Goal: Manage account settings

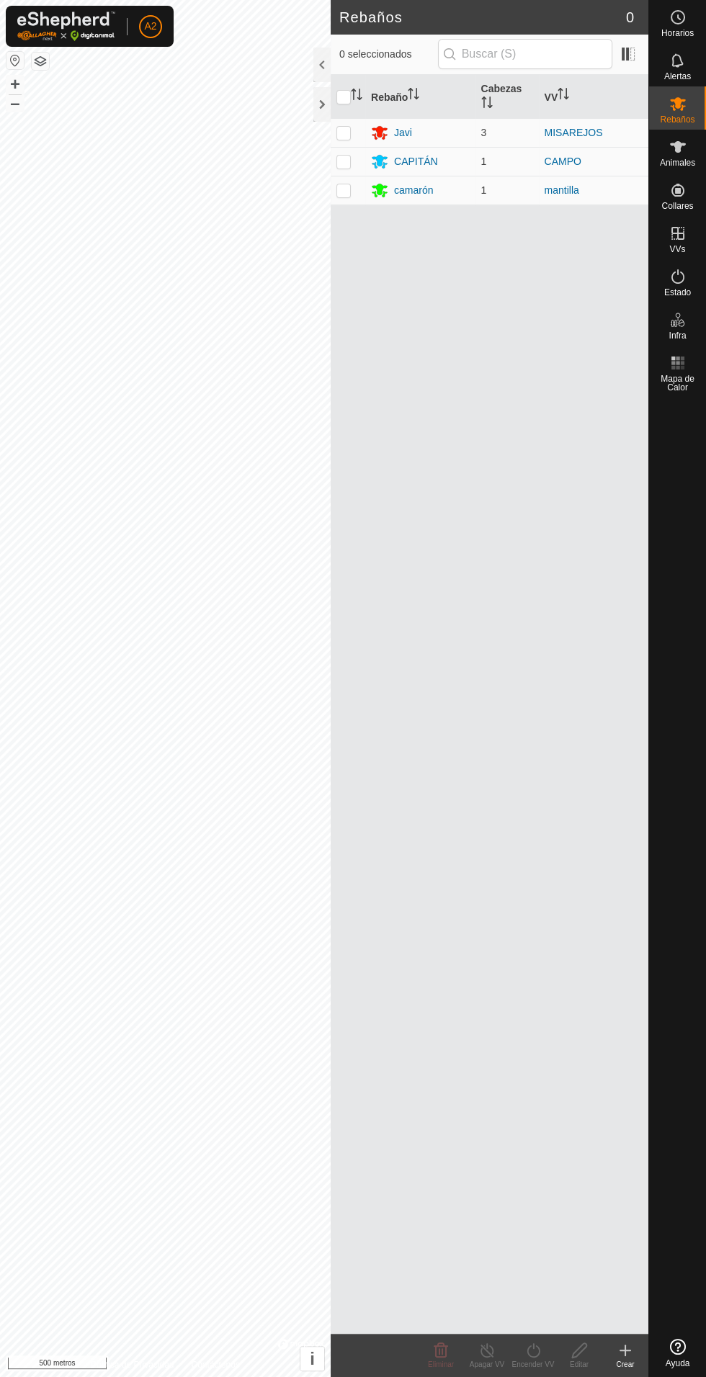
click at [429, 184] on font "camarón" at bounding box center [413, 190] width 39 height 12
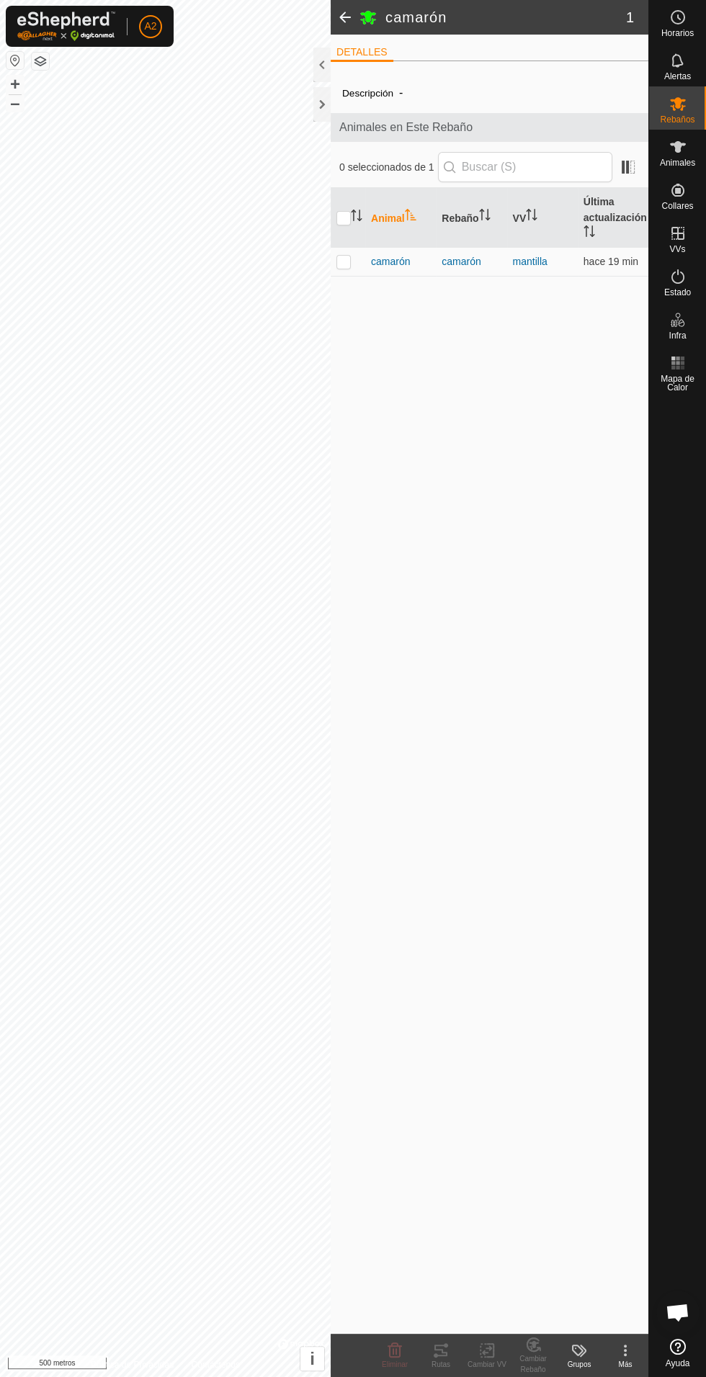
click at [406, 260] on font "camarón" at bounding box center [390, 262] width 39 height 12
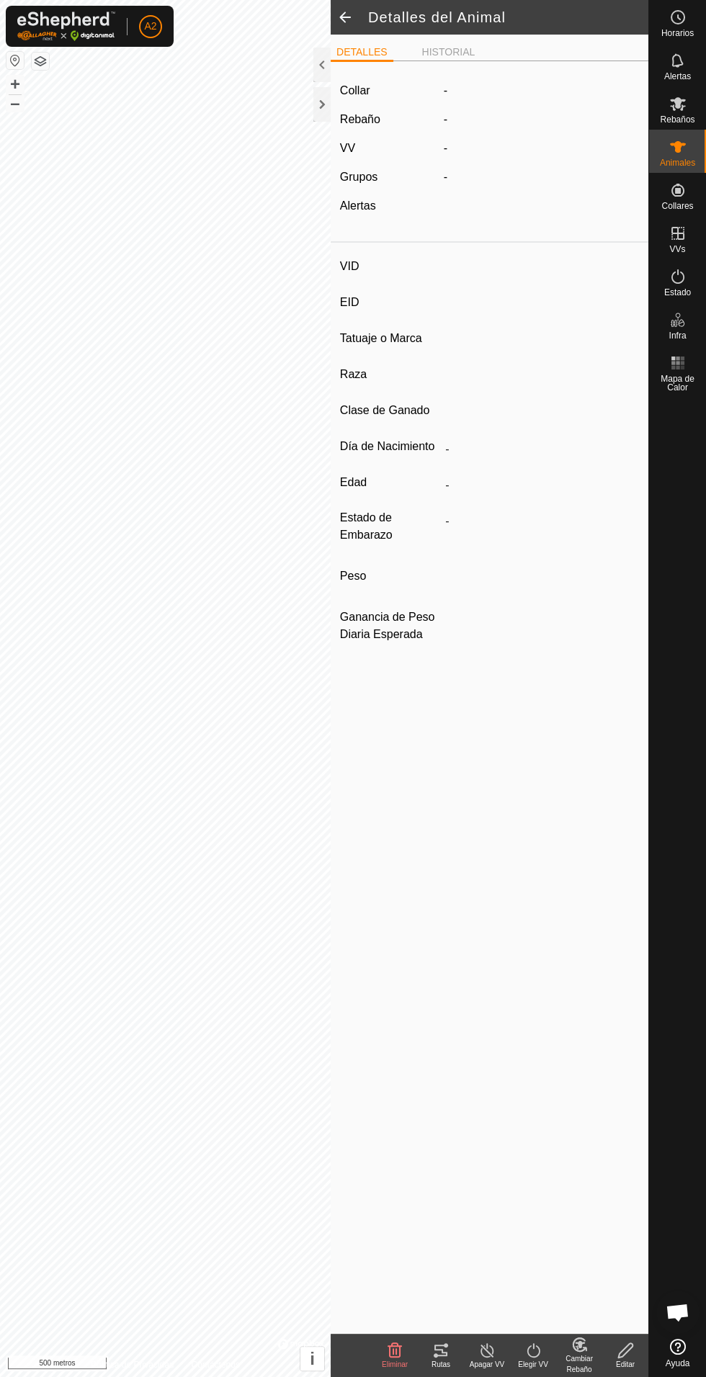
type input "camaron"
type input "-"
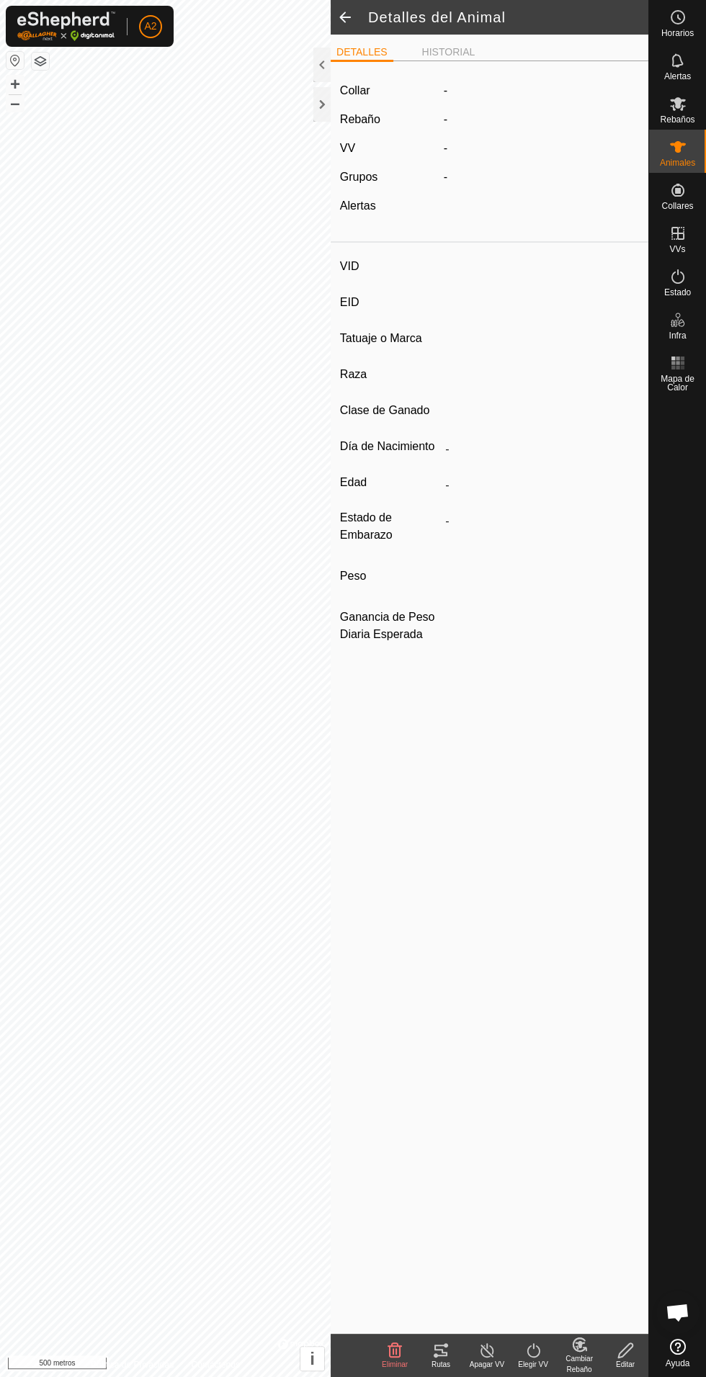
type input "0 kg"
type input "-"
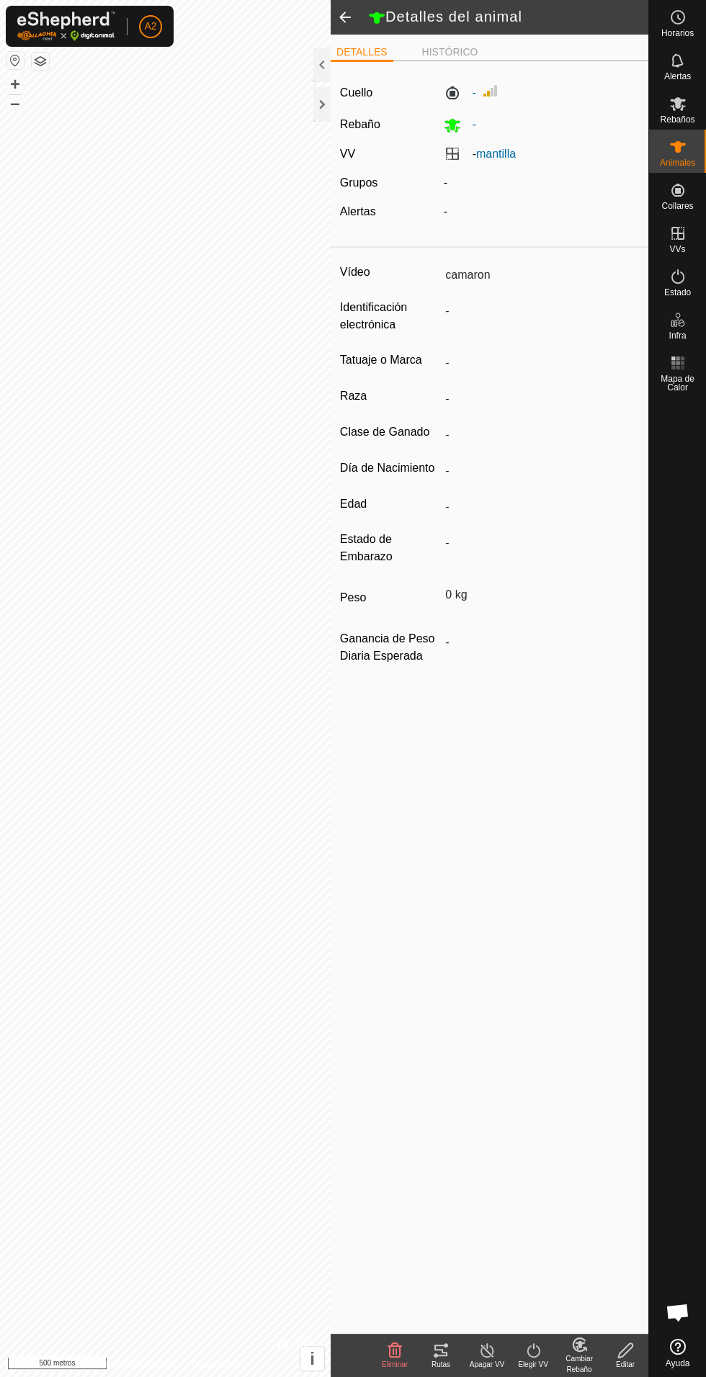
click at [446, 1344] on icon at bounding box center [440, 1350] width 13 height 12
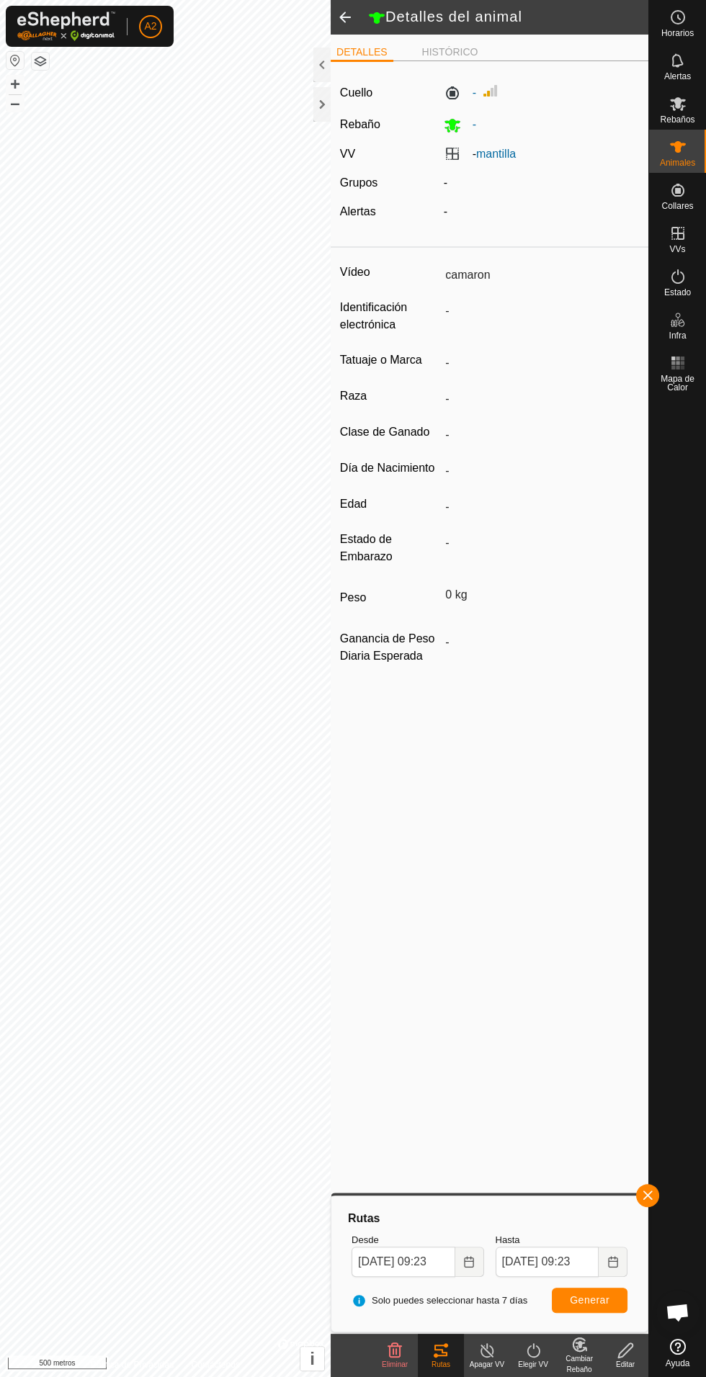
click at [321, 116] on div at bounding box center [321, 104] width 17 height 35
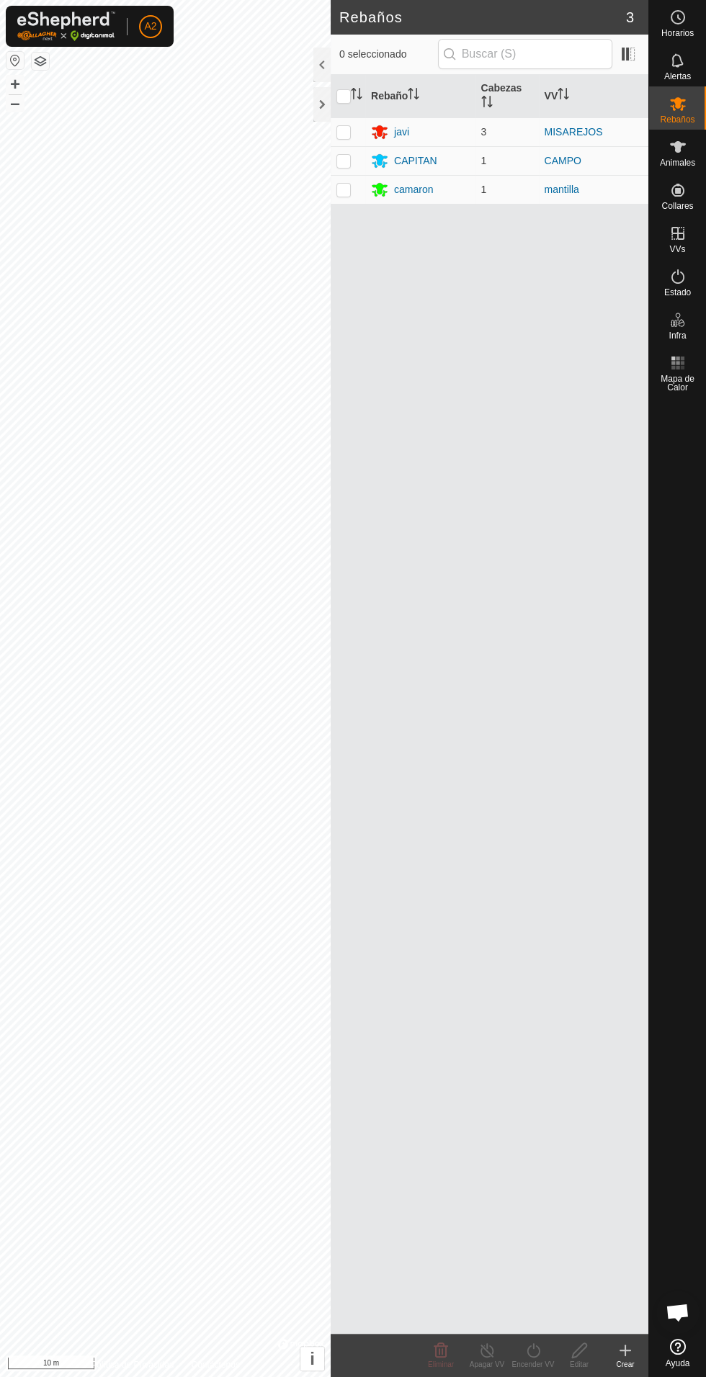
click at [418, 162] on div "CAPITAN" at bounding box center [415, 160] width 43 height 15
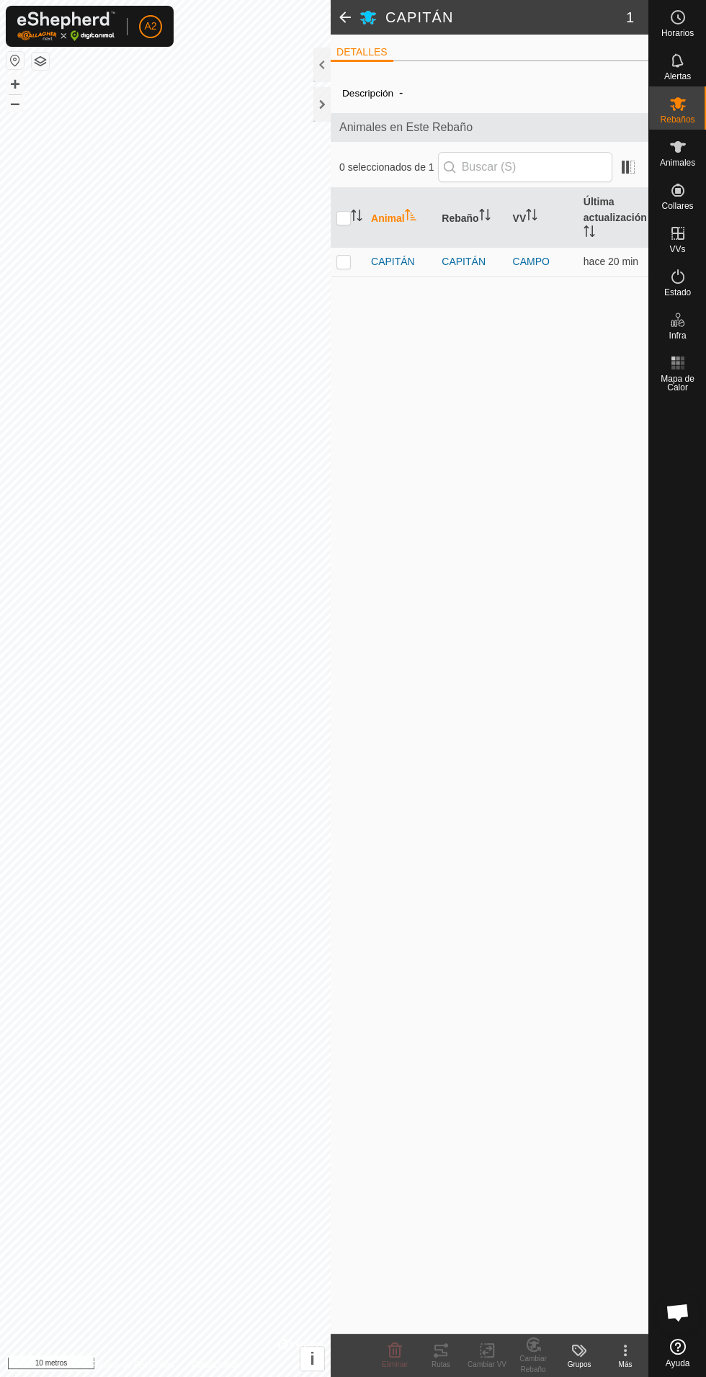
click at [397, 237] on th "Animal" at bounding box center [400, 218] width 71 height 60
click at [390, 261] on font "CAPITÁN" at bounding box center [393, 262] width 44 height 12
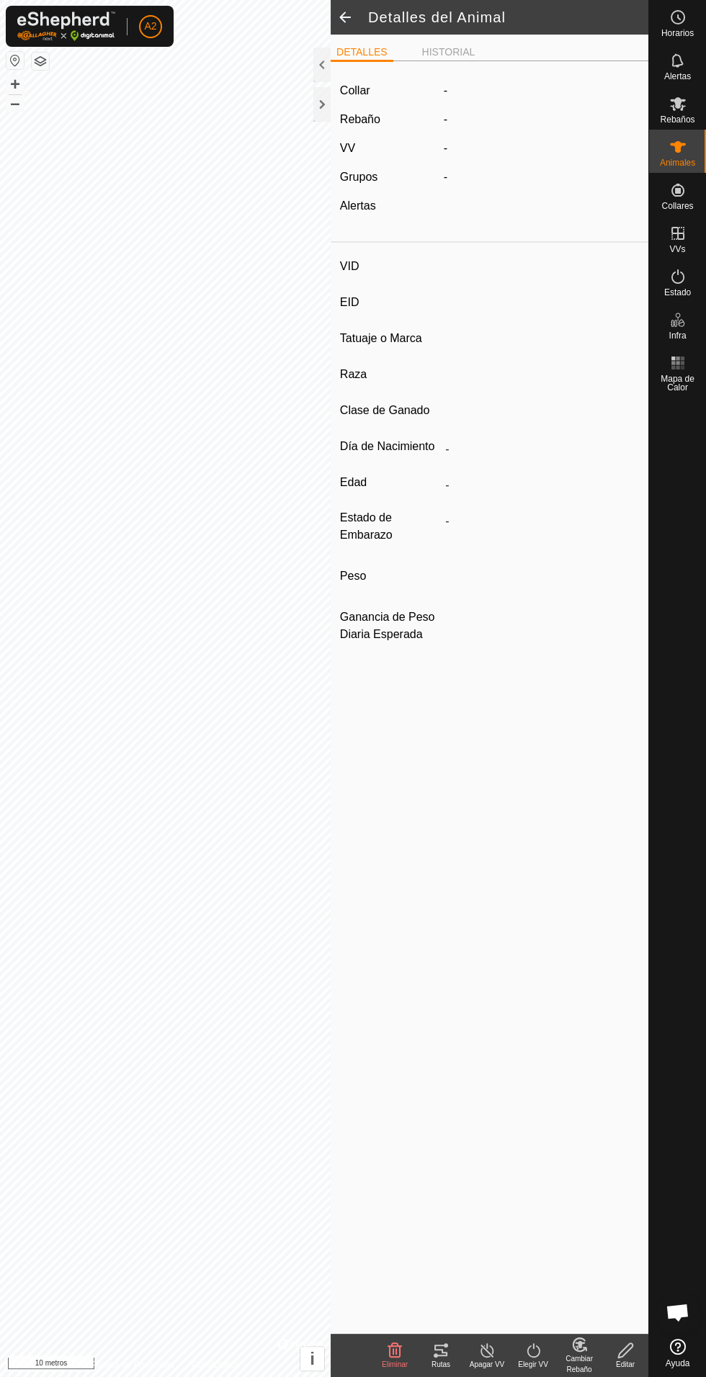
type input "CAPITAN"
type input "-"
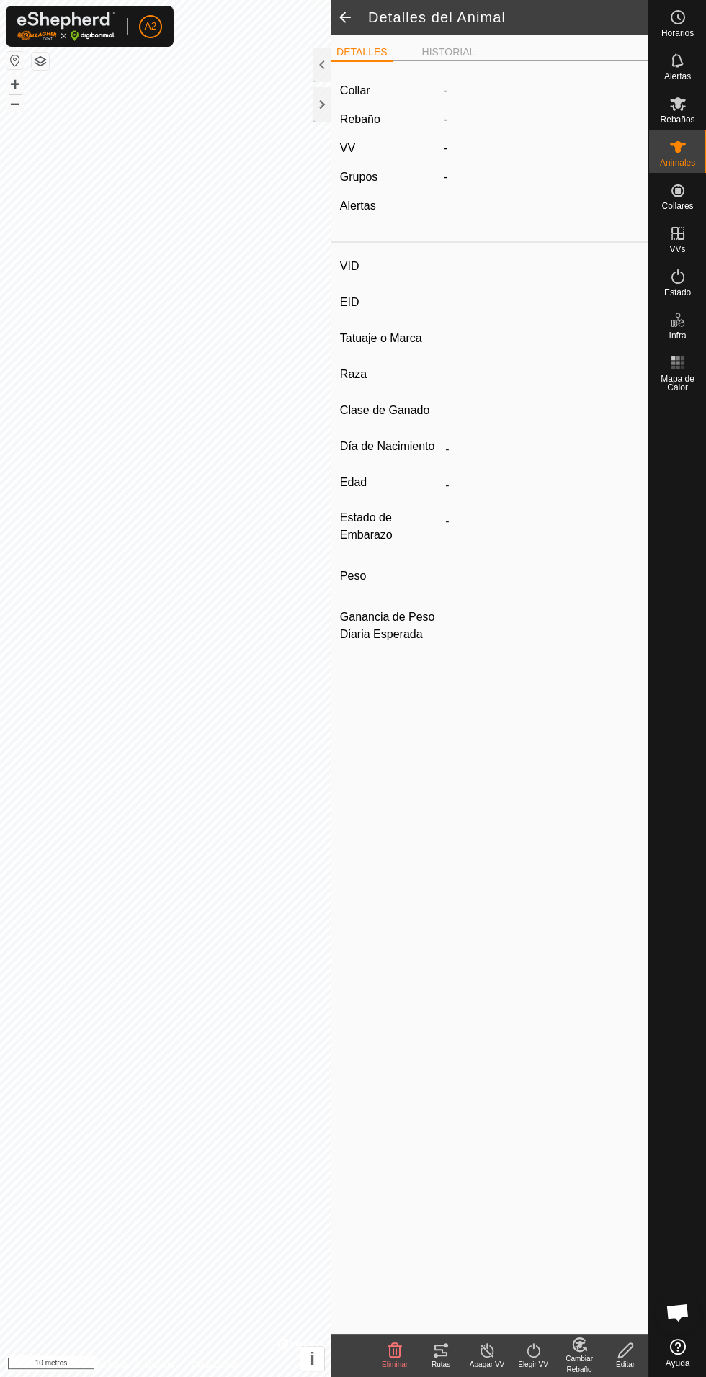
type input "0 kg"
type input "-"
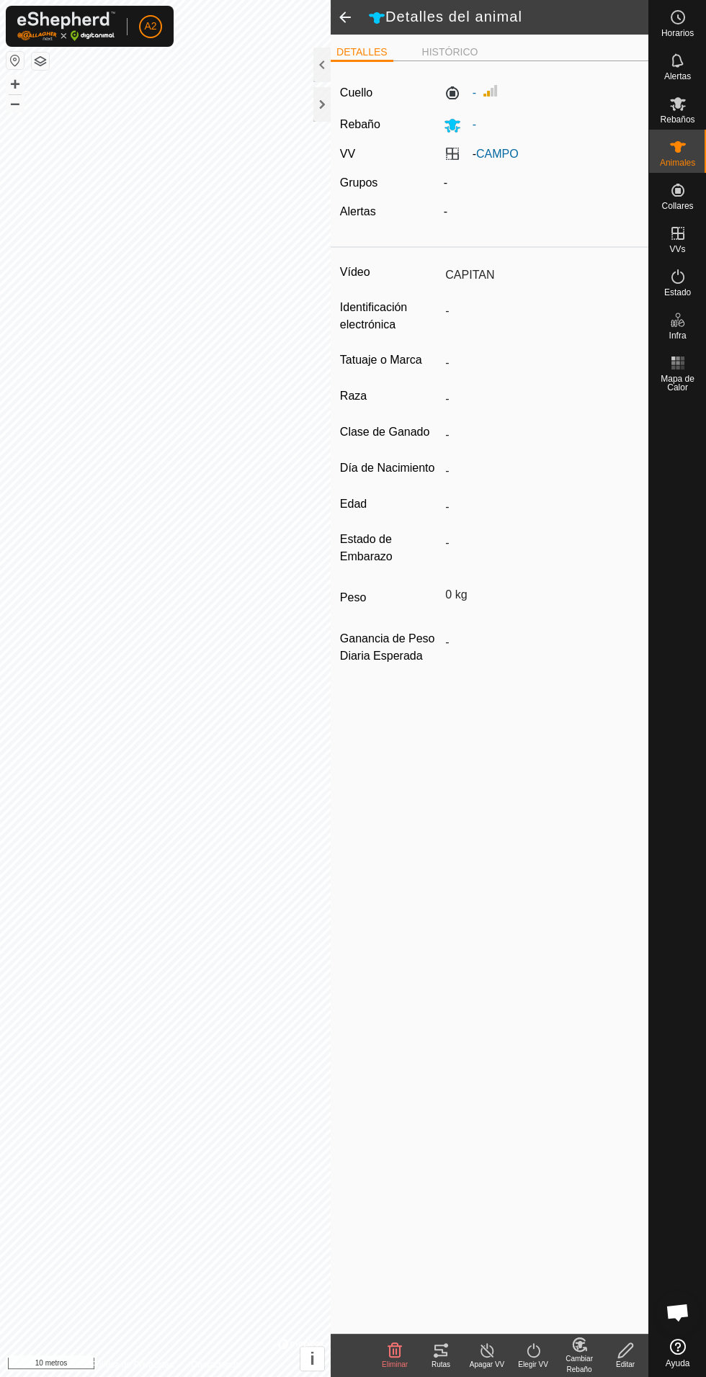
click at [444, 1355] on icon at bounding box center [440, 1350] width 13 height 12
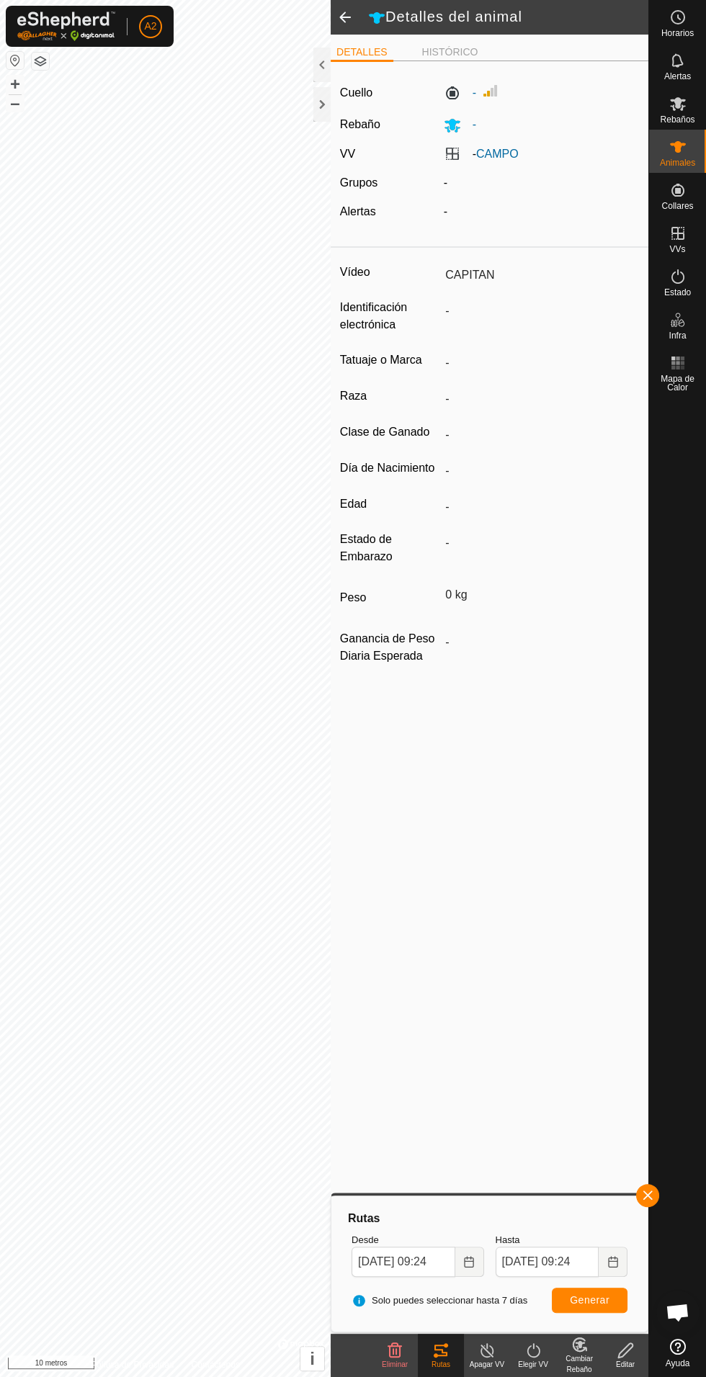
click at [321, 117] on div at bounding box center [321, 104] width 17 height 35
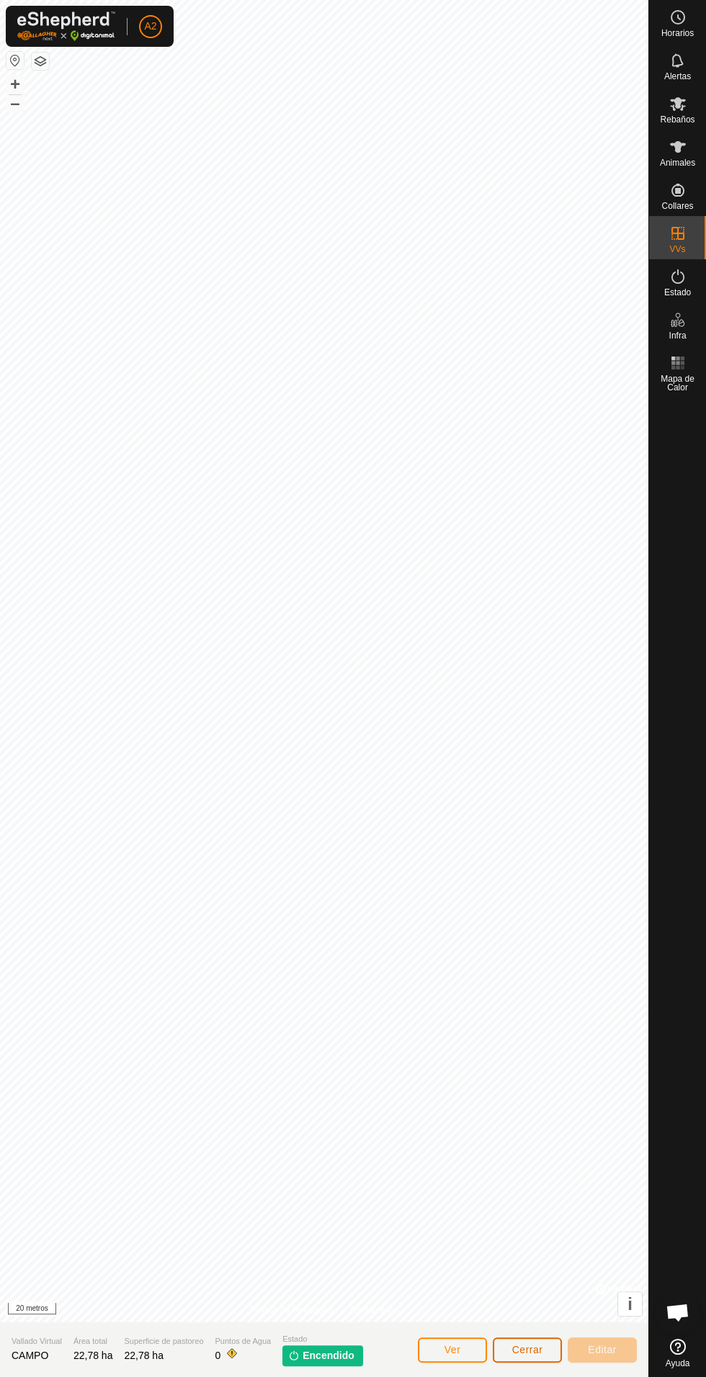
click at [512, 1352] on font "Cerrar" at bounding box center [527, 1350] width 31 height 12
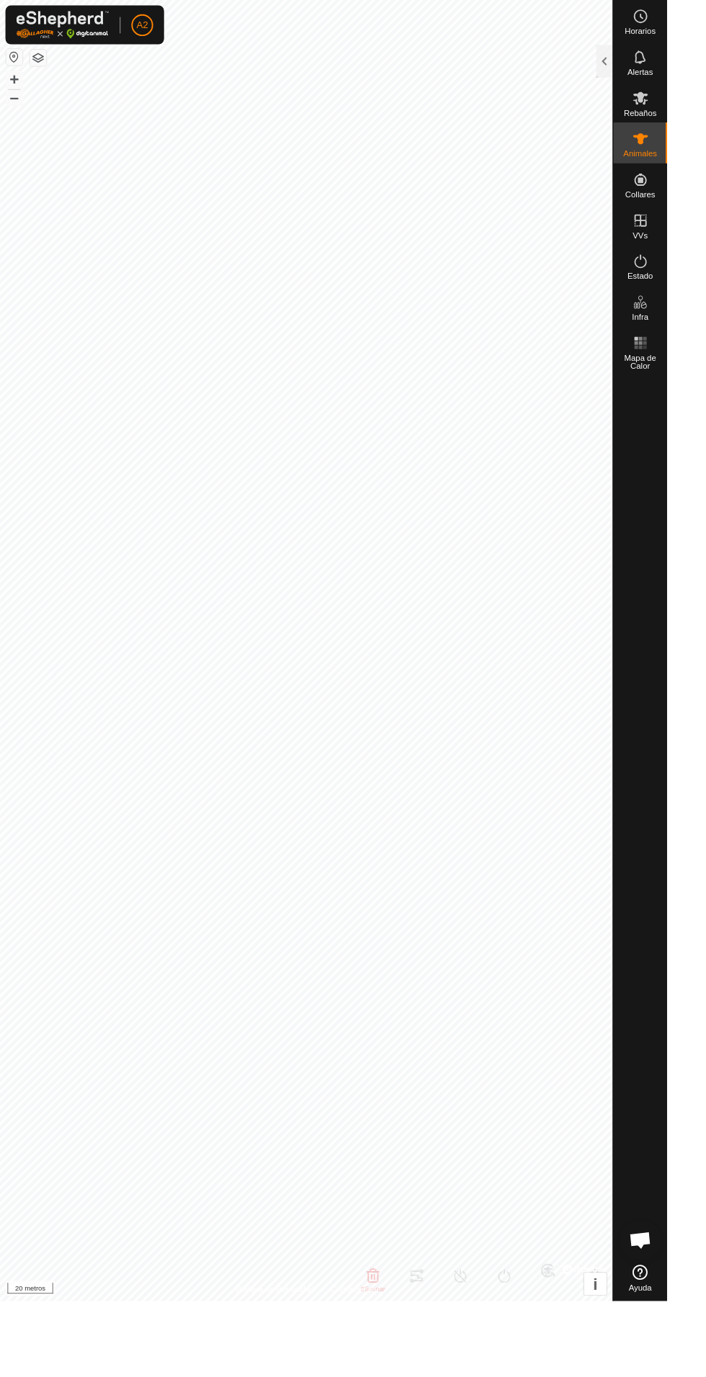
type input "CAPITAN"
type input "-"
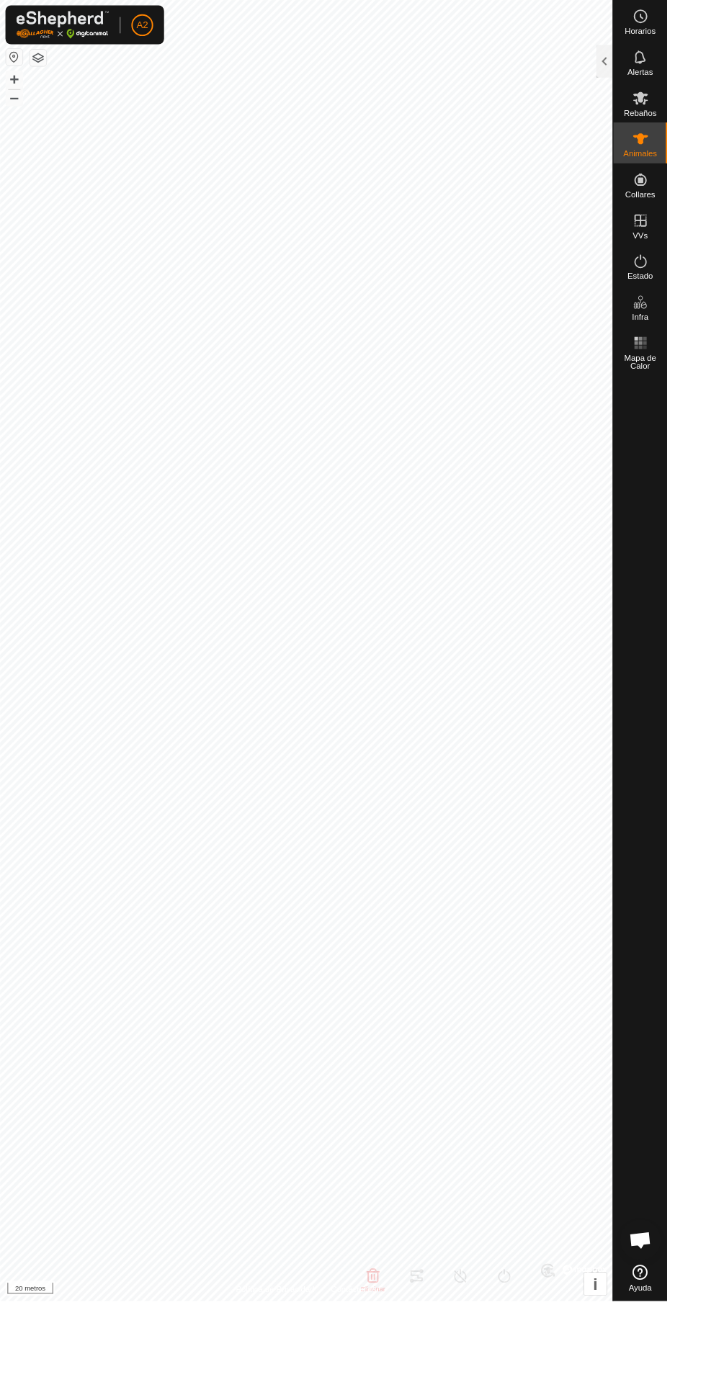
type input "0 kg"
type input "-"
click at [634, 81] on div at bounding box center [639, 65] width 17 height 35
